Goal: Task Accomplishment & Management: Manage account settings

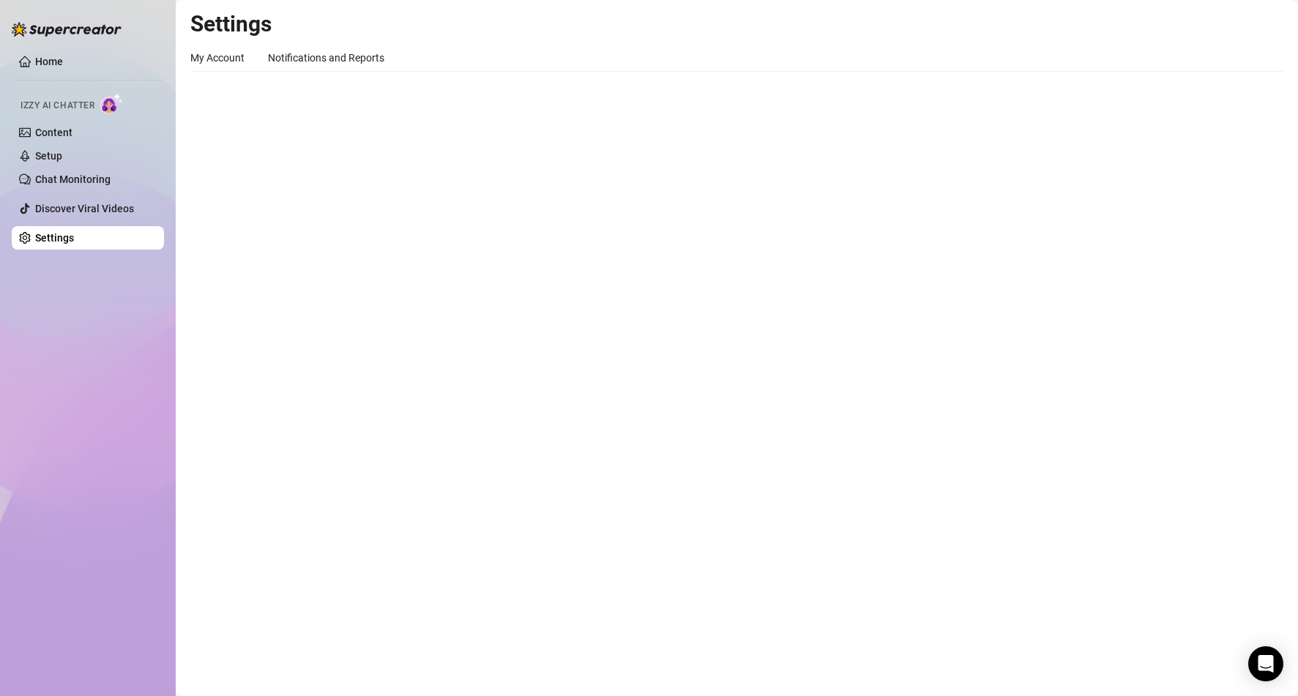
click at [80, 464] on div "Home Izzy AI Chatter Content Setup Chat Monitoring Discover Viral Videos Settin…" at bounding box center [88, 341] width 152 height 683
drag, startPoint x: 105, startPoint y: 330, endPoint x: 66, endPoint y: 280, distance: 64.1
click at [105, 330] on div "Home Izzy AI Chatter Content Setup Chat Monitoring Discover Viral Videos Settin…" at bounding box center [88, 341] width 152 height 683
drag, startPoint x: 97, startPoint y: 425, endPoint x: 746, endPoint y: 113, distance: 720.0
click at [96, 425] on div "Home Izzy AI Chatter Content Setup Chat Monitoring Discover Viral Videos Settin…" at bounding box center [88, 341] width 152 height 683
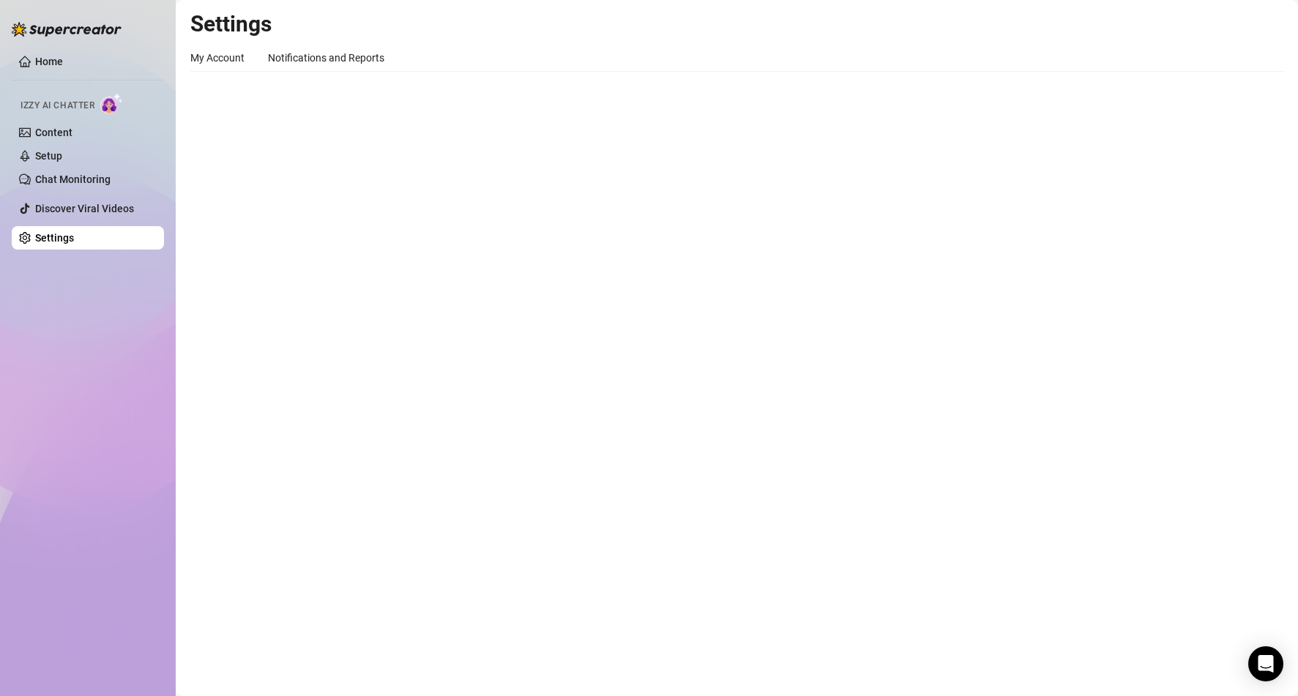
click at [567, 406] on main "Settings My Account Notifications and Reports Profile image Your profile isn’t …" at bounding box center [737, 348] width 1122 height 696
